Goal: Use online tool/utility: Use online tool/utility

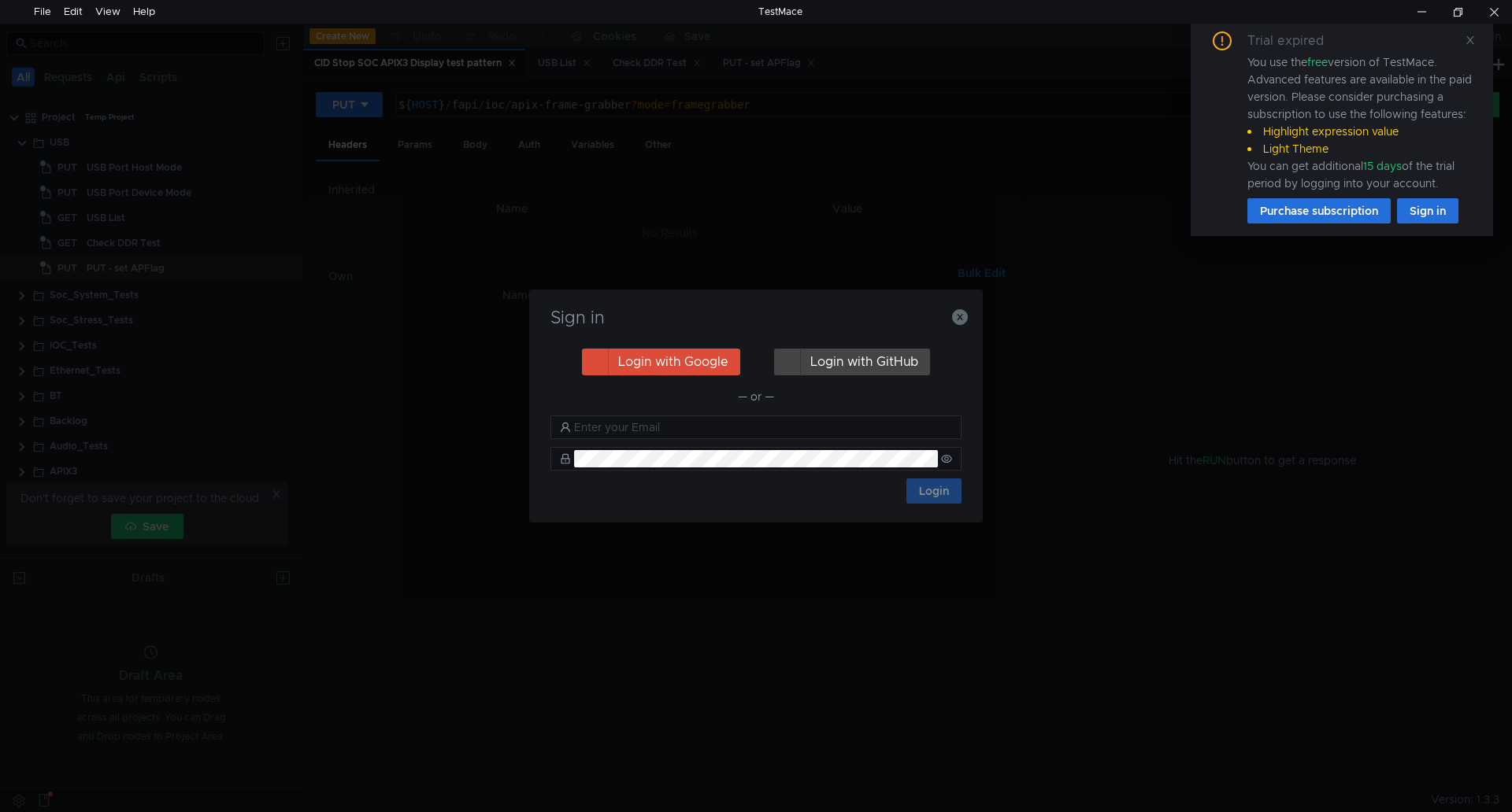
click at [950, 322] on h3 "Sign in" at bounding box center [755, 318] width 416 height 19
click at [975, 311] on div "Sign in Login with Google Login with GitHub — or — Login" at bounding box center [756, 406] width 454 height 233
drag, startPoint x: 963, startPoint y: 315, endPoint x: 1006, endPoint y: 315, distance: 43.0
click at [963, 315] on icon "button" at bounding box center [960, 317] width 15 height 15
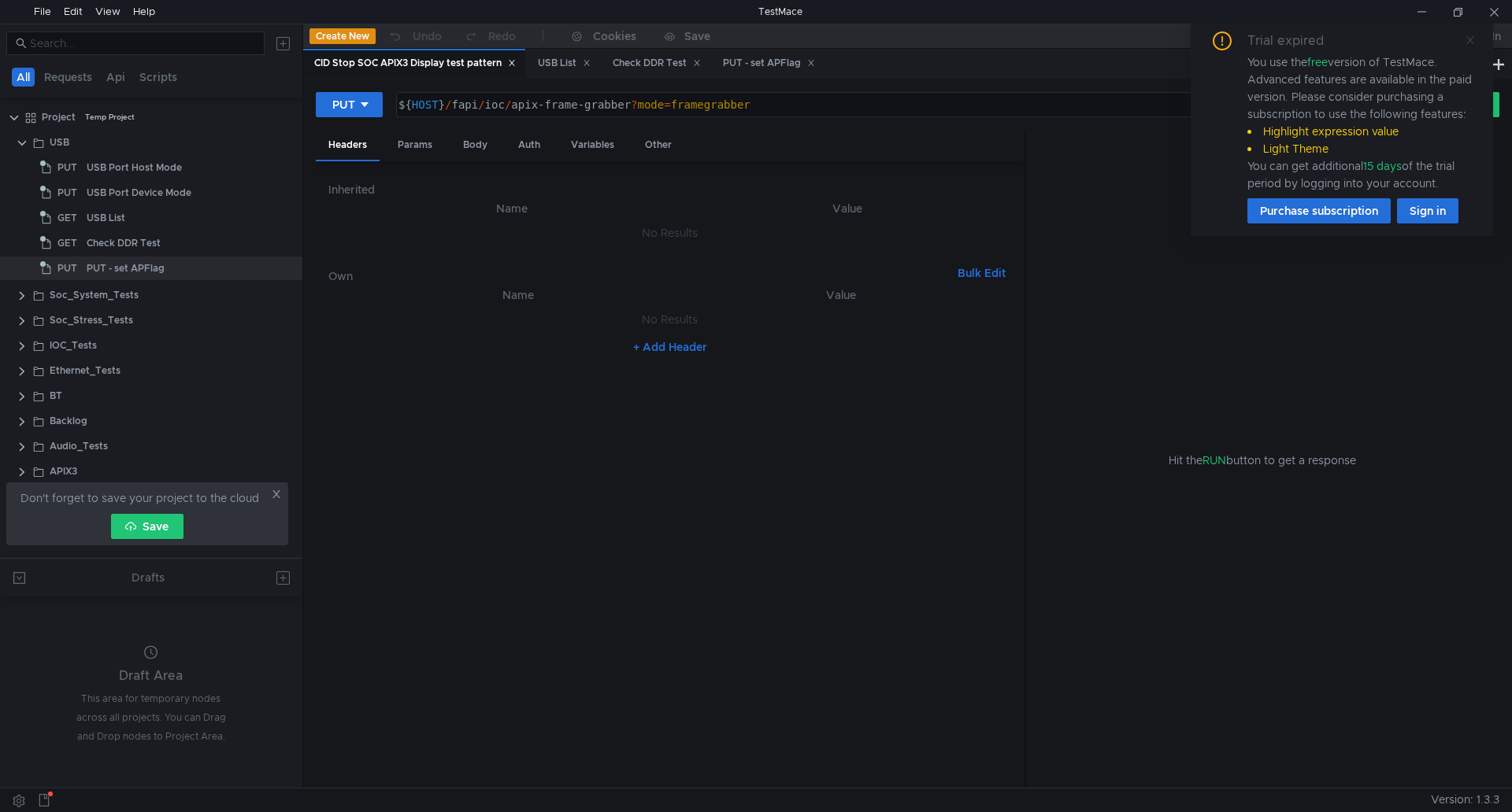
click at [1473, 39] on icon at bounding box center [1470, 40] width 11 height 11
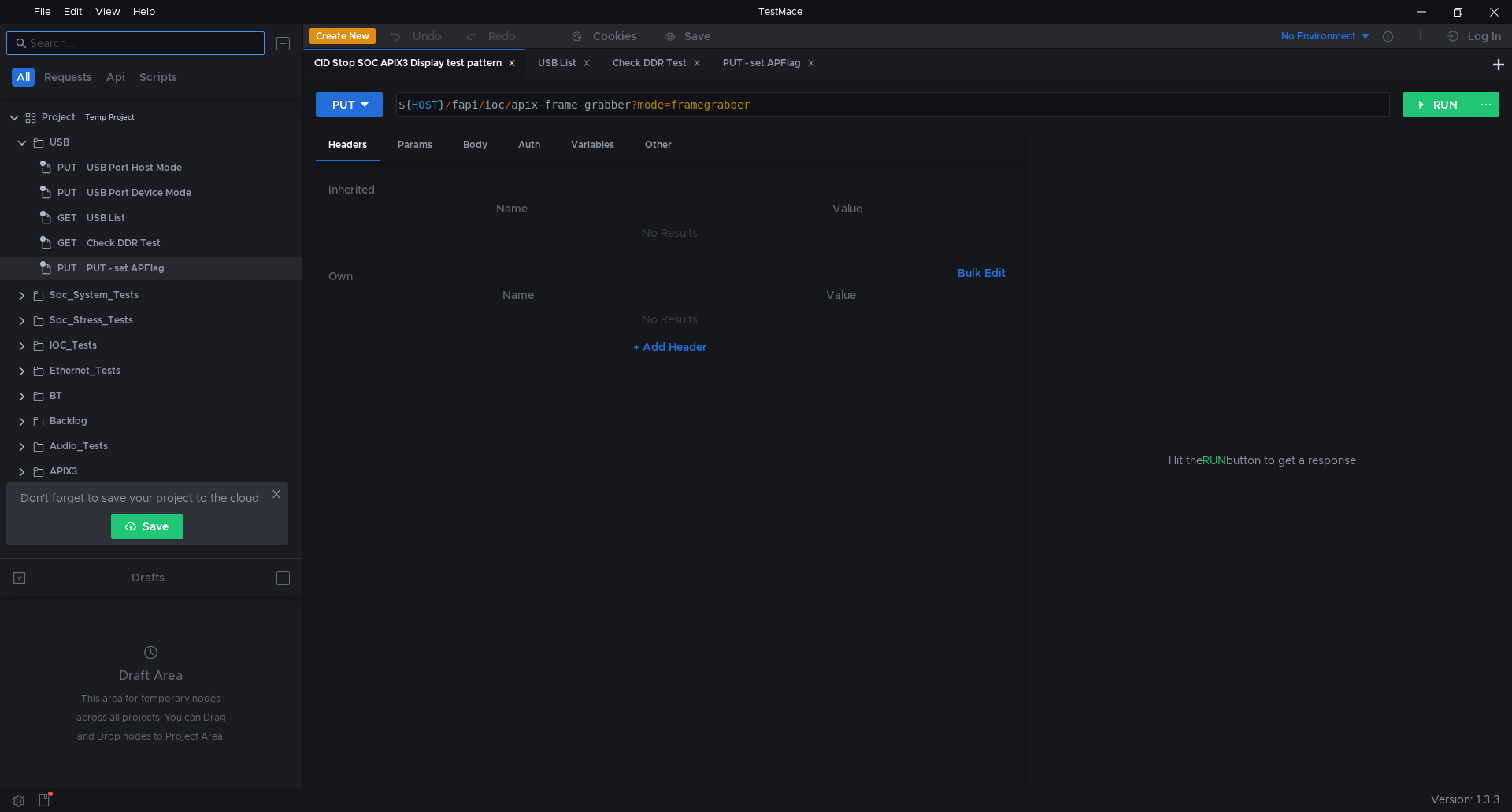
click at [111, 53] on nz-input-group at bounding box center [136, 43] width 258 height 24
click at [109, 55] on div at bounding box center [151, 44] width 302 height 38
click at [111, 51] on input at bounding box center [142, 43] width 226 height 17
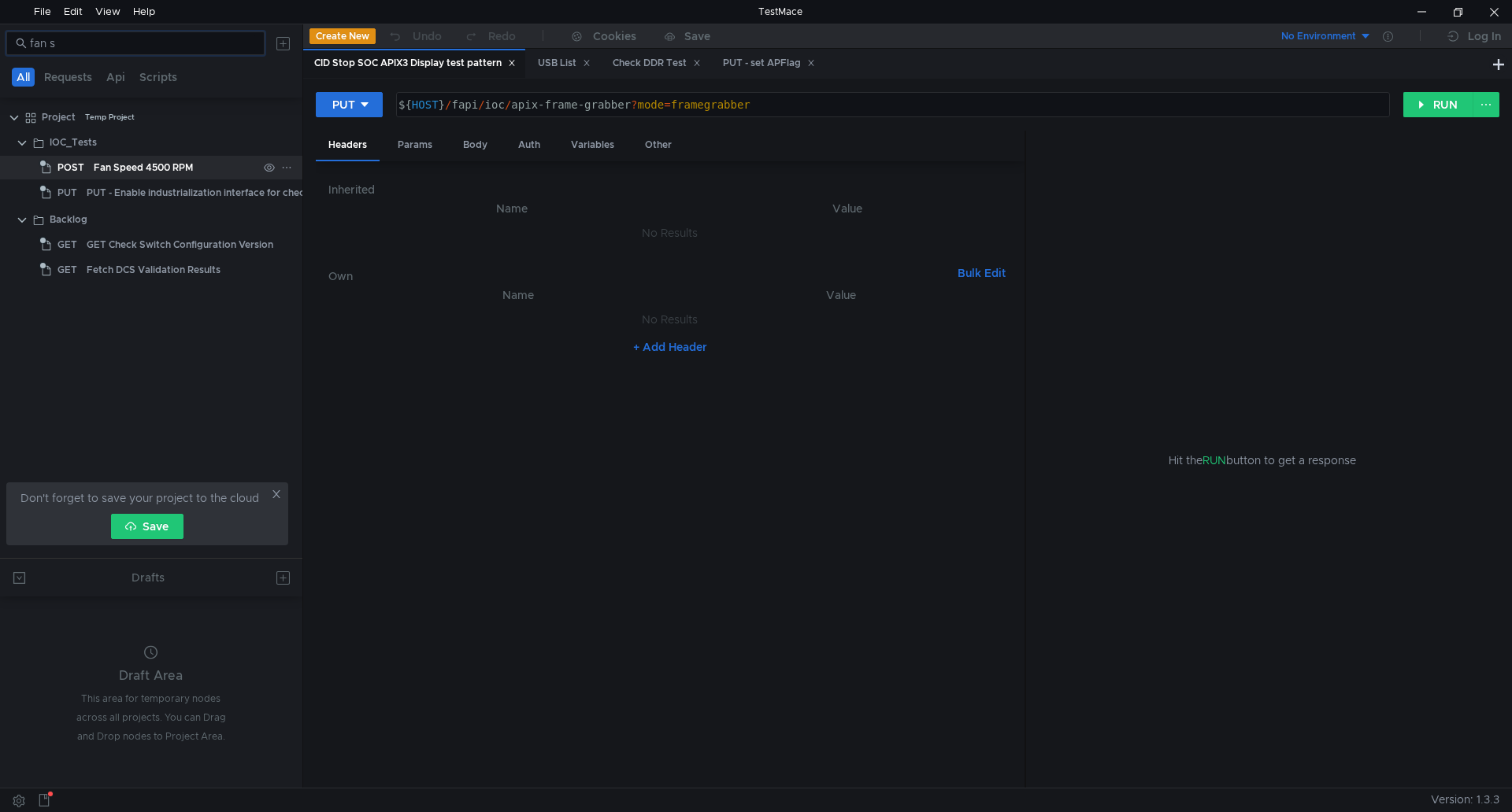
type input "fan s"
click at [172, 163] on div "Fan Speed 4500 RPM" at bounding box center [143, 167] width 99 height 24
click at [1429, 97] on button "RUN" at bounding box center [1437, 104] width 70 height 25
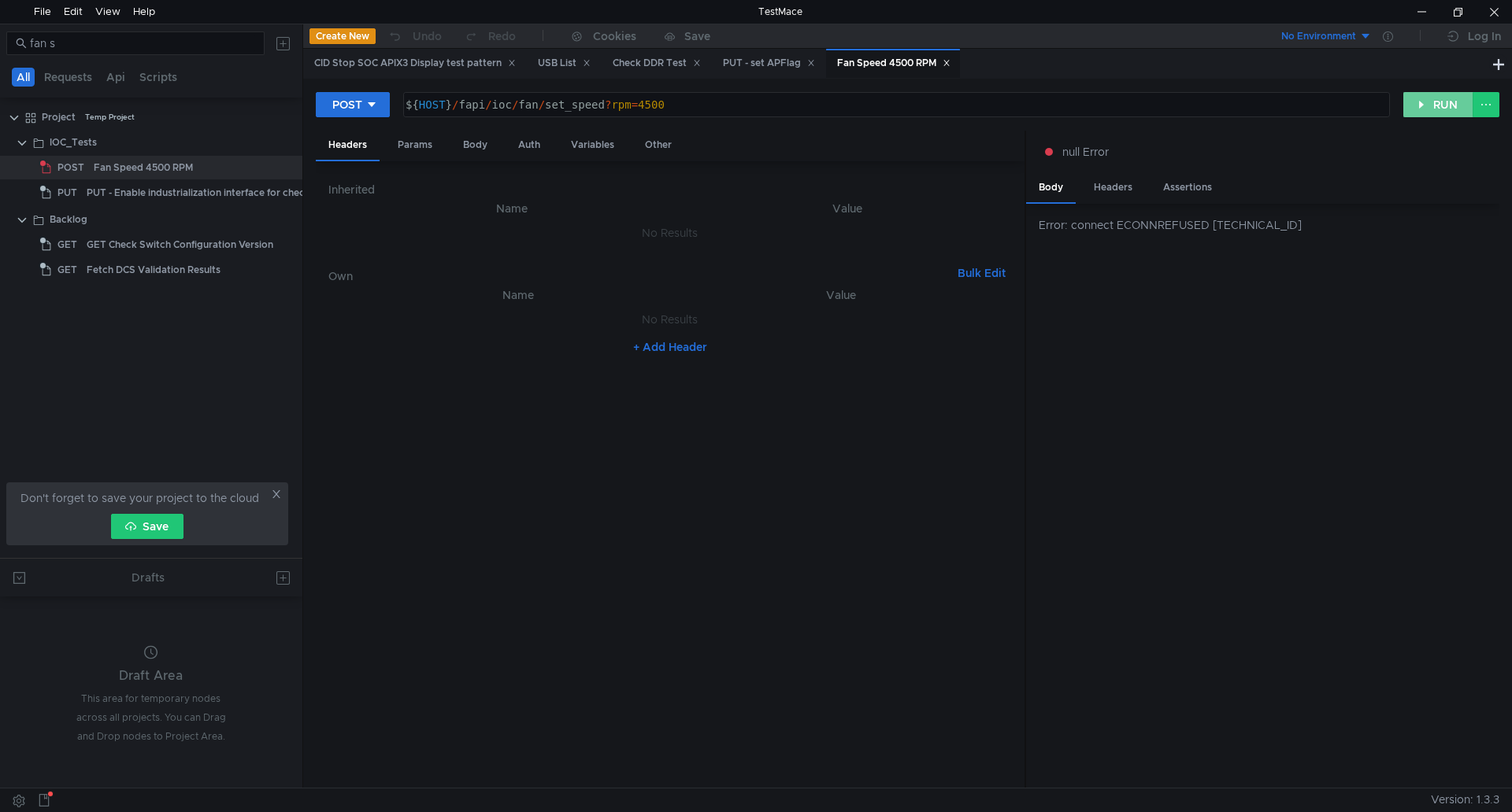
click at [1429, 101] on button "RUN" at bounding box center [1437, 104] width 70 height 25
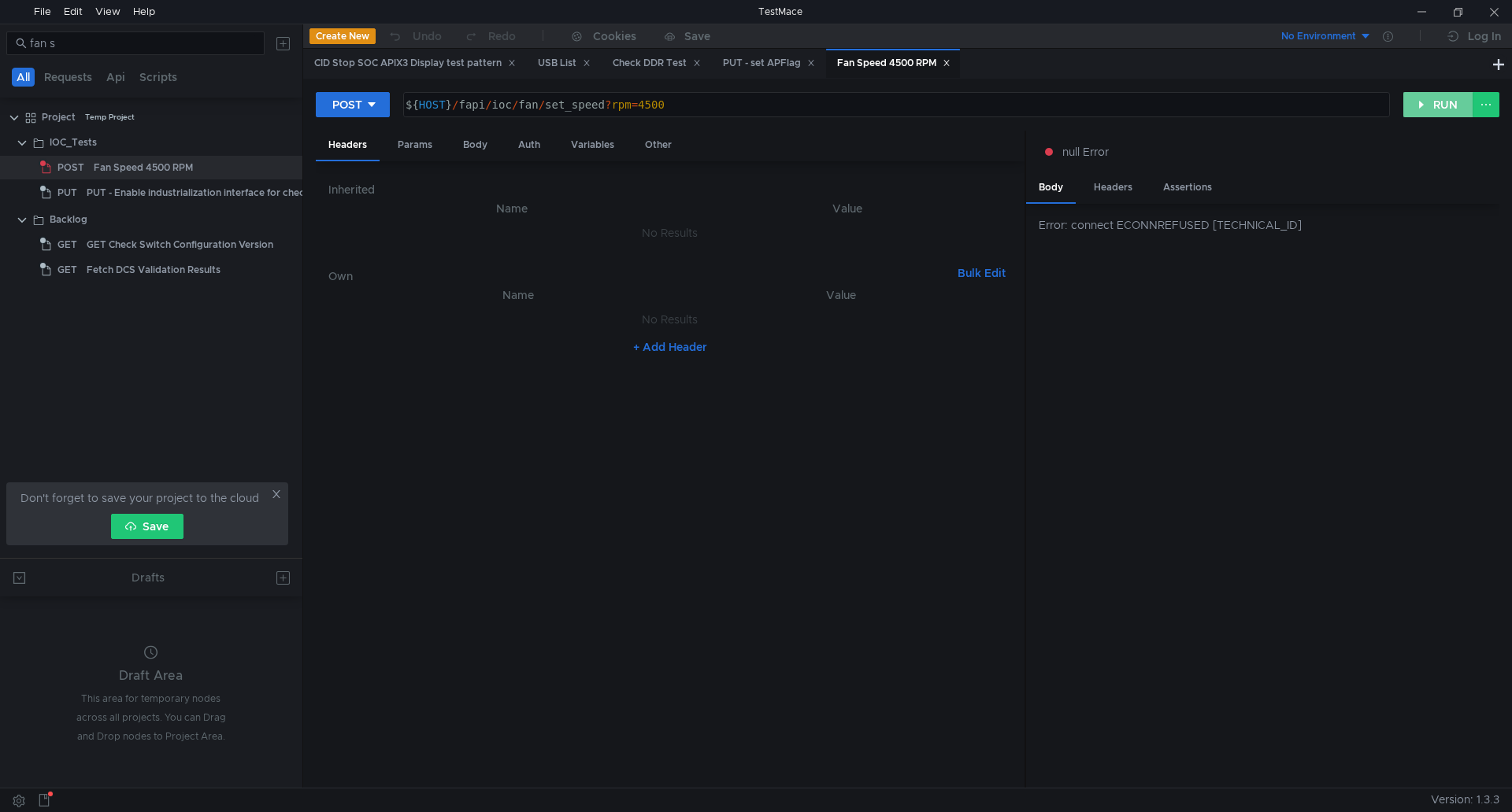
click at [1442, 110] on button "RUN" at bounding box center [1437, 104] width 70 height 25
click at [1428, 160] on div "null Error" at bounding box center [1263, 152] width 473 height 42
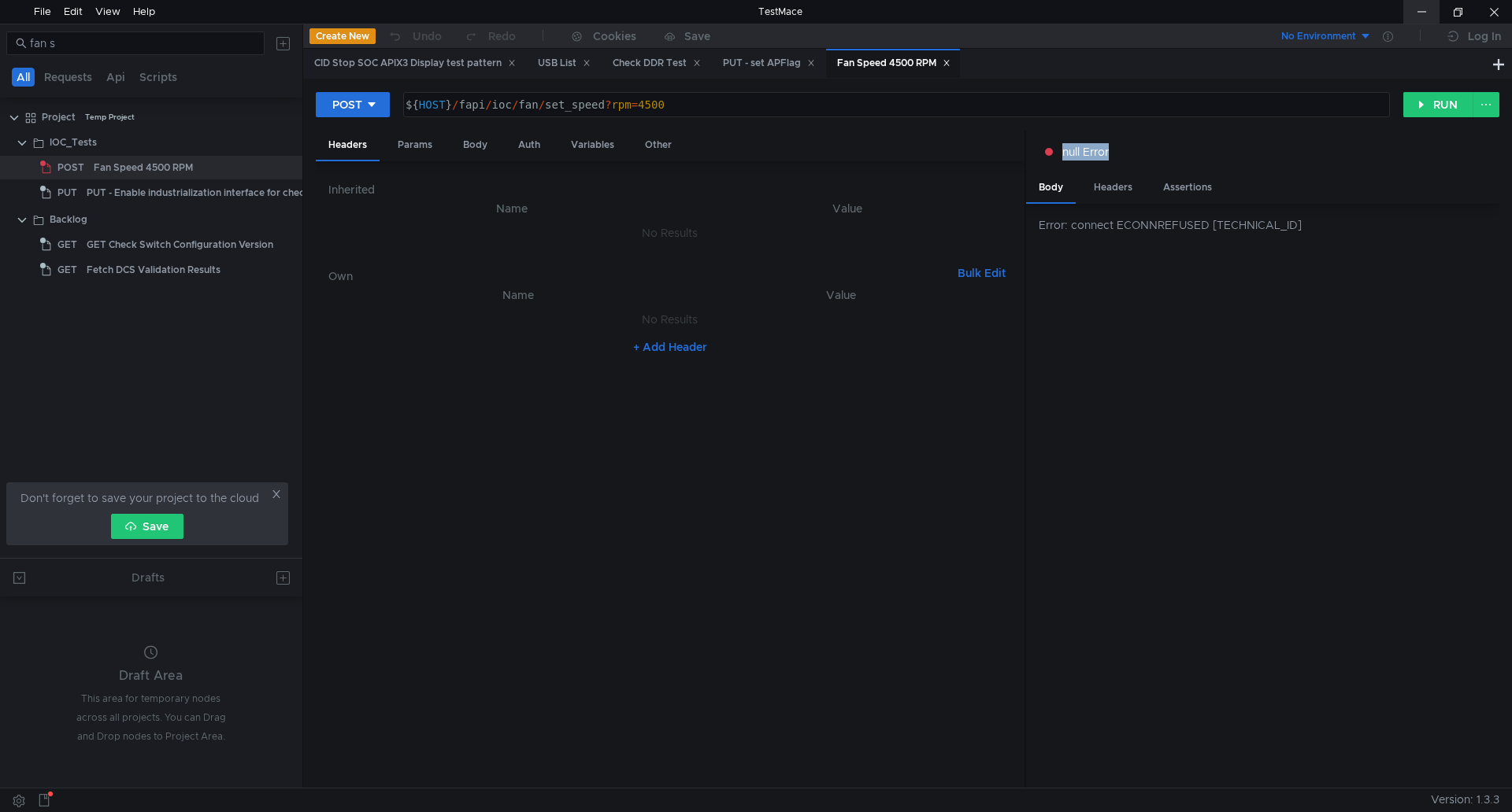
click at [1415, 20] on div at bounding box center [1421, 11] width 36 height 24
